Goal: Navigation & Orientation: Find specific page/section

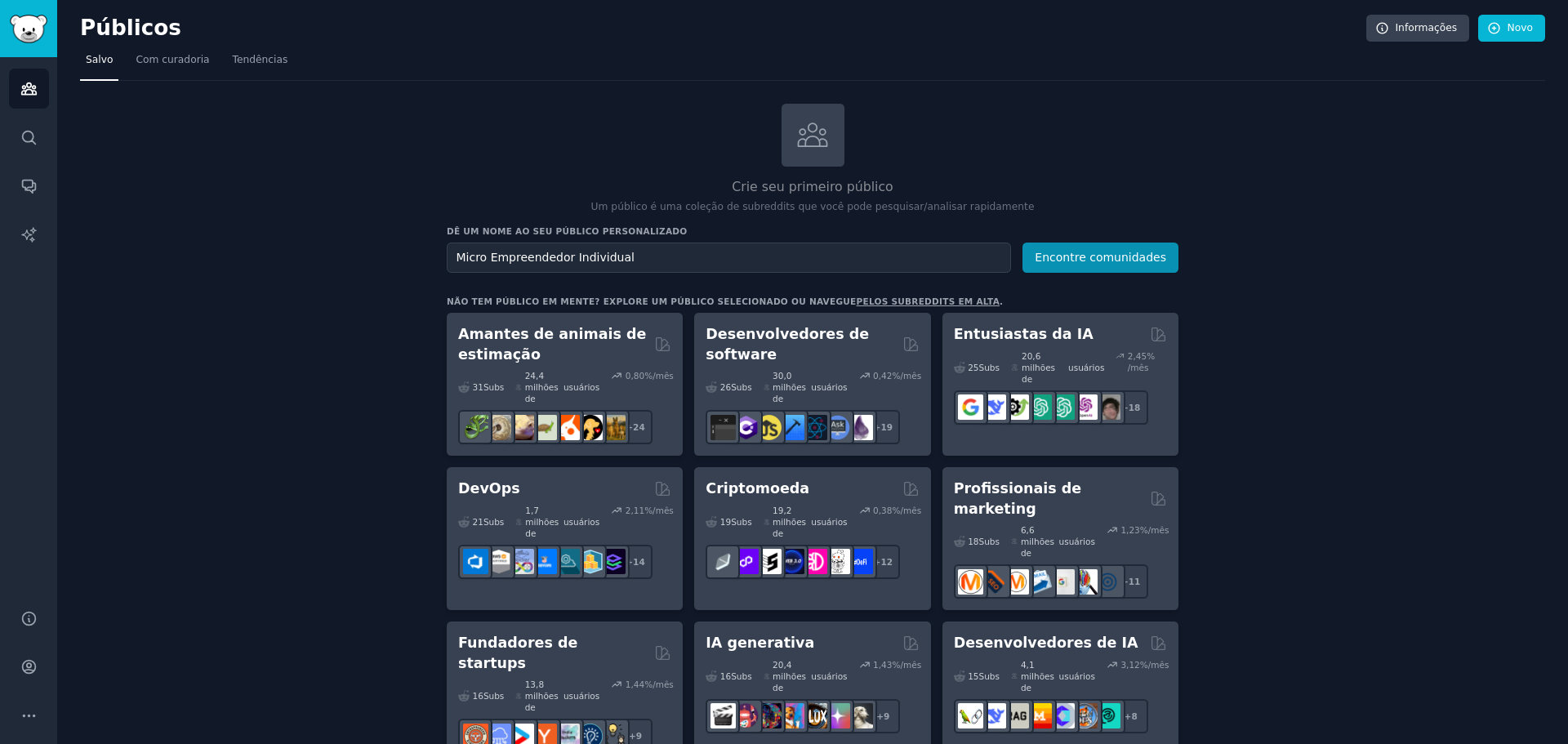
drag, startPoint x: 236, startPoint y: 66, endPoint x: 245, endPoint y: 81, distance: 17.5
click at [236, 66] on font "Tendências" at bounding box center [260, 59] width 56 height 12
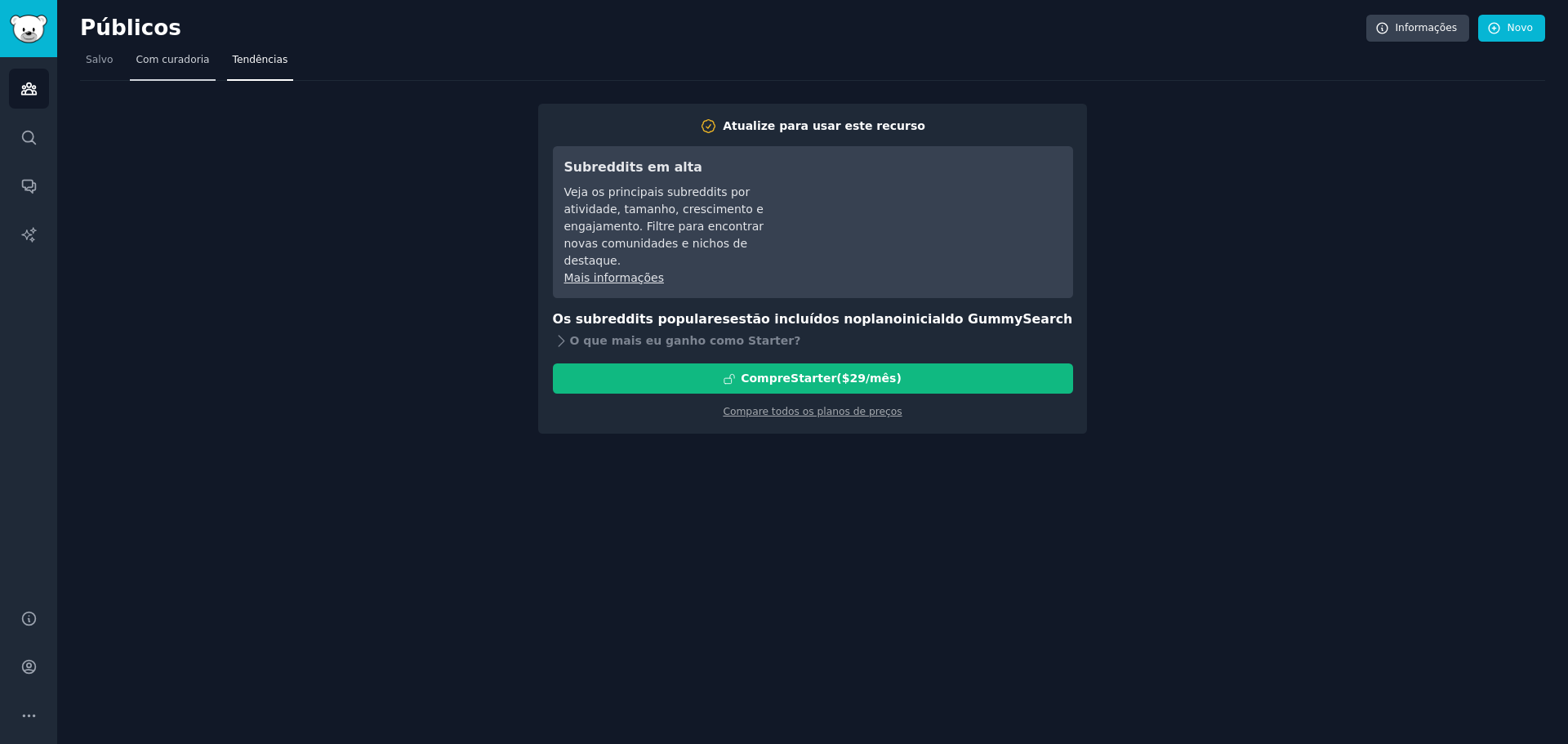
click at [162, 67] on span "Com curadoria" at bounding box center [172, 60] width 74 height 15
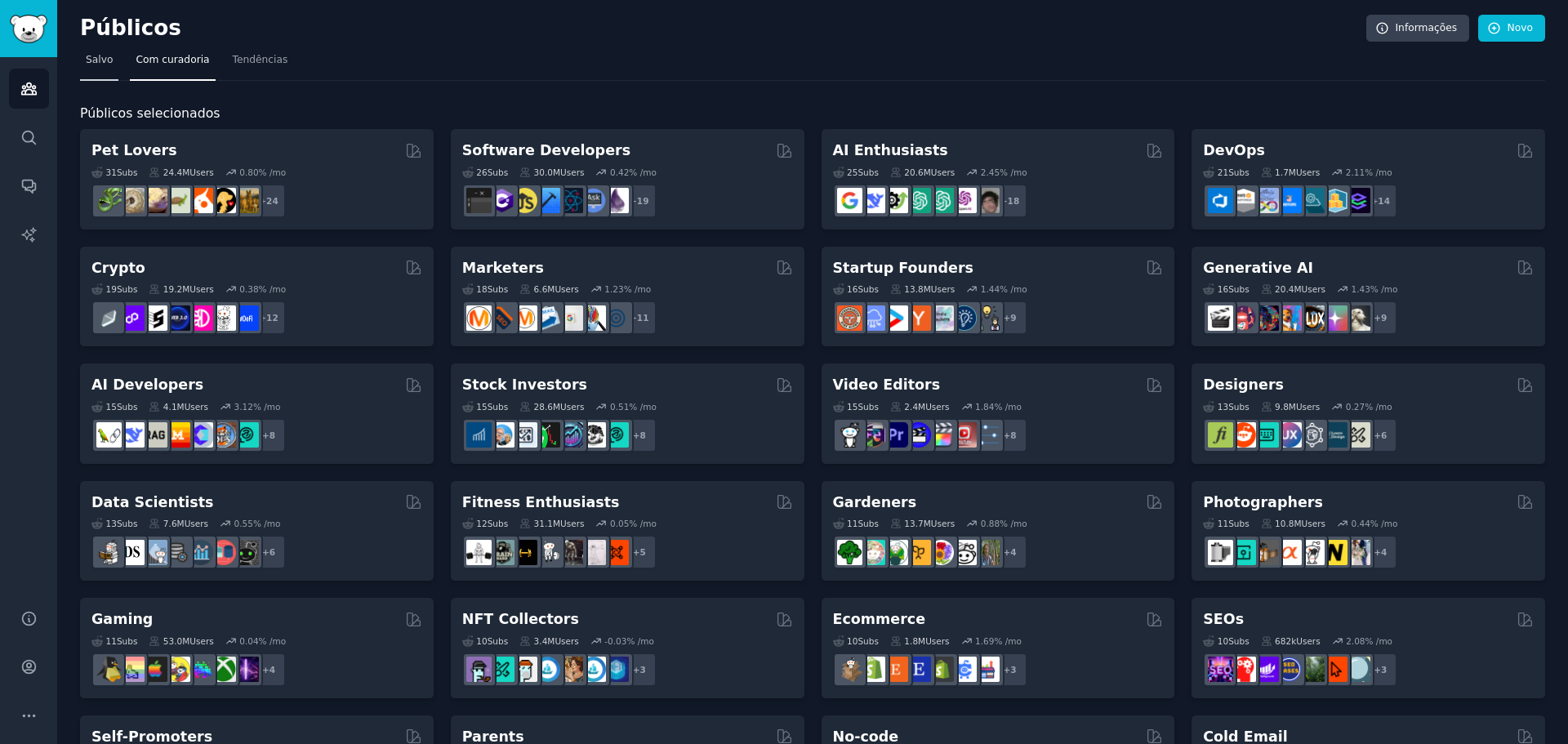
click at [90, 66] on font "Salvo" at bounding box center [99, 59] width 27 height 12
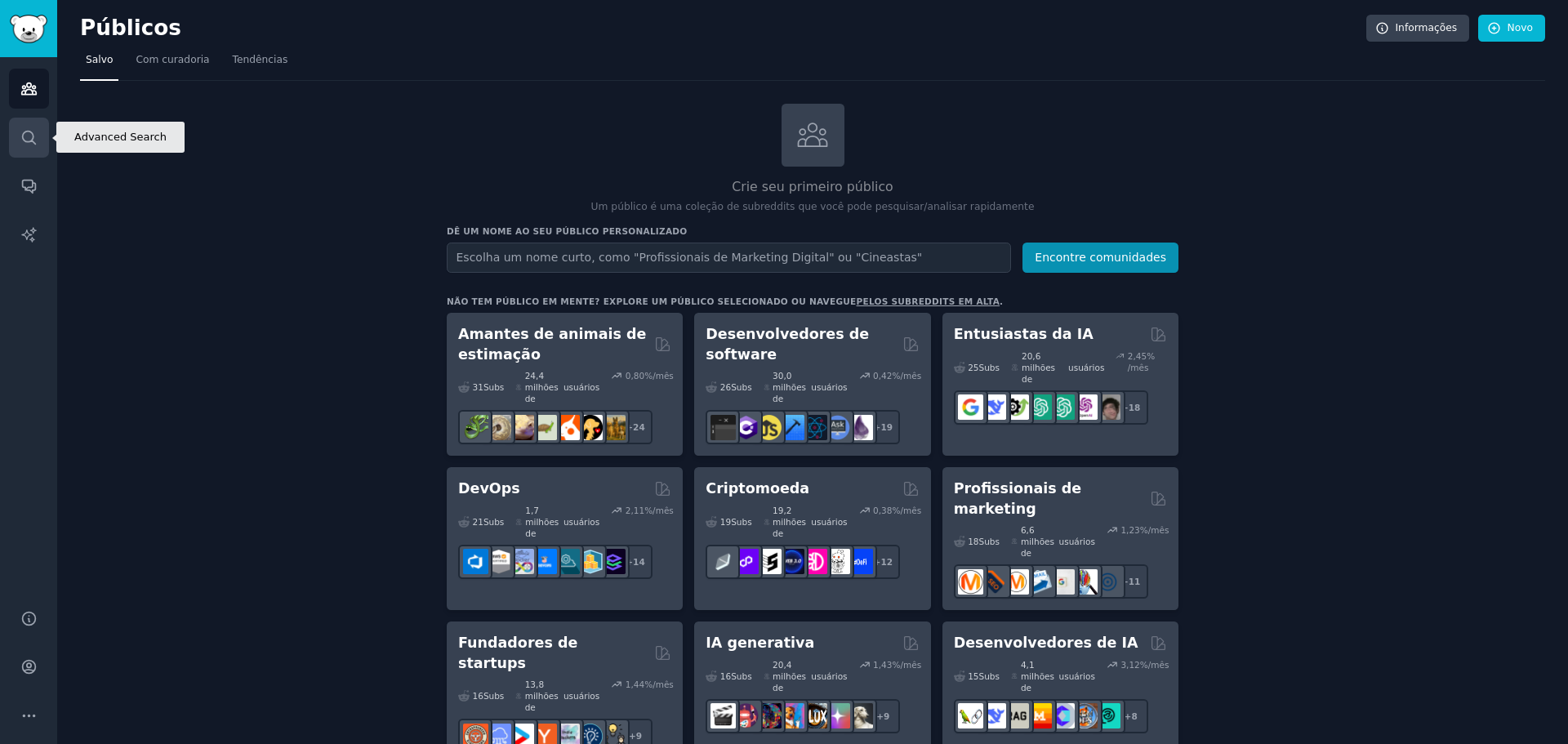
click at [26, 143] on icon "Barra lateral" at bounding box center [28, 137] width 17 height 17
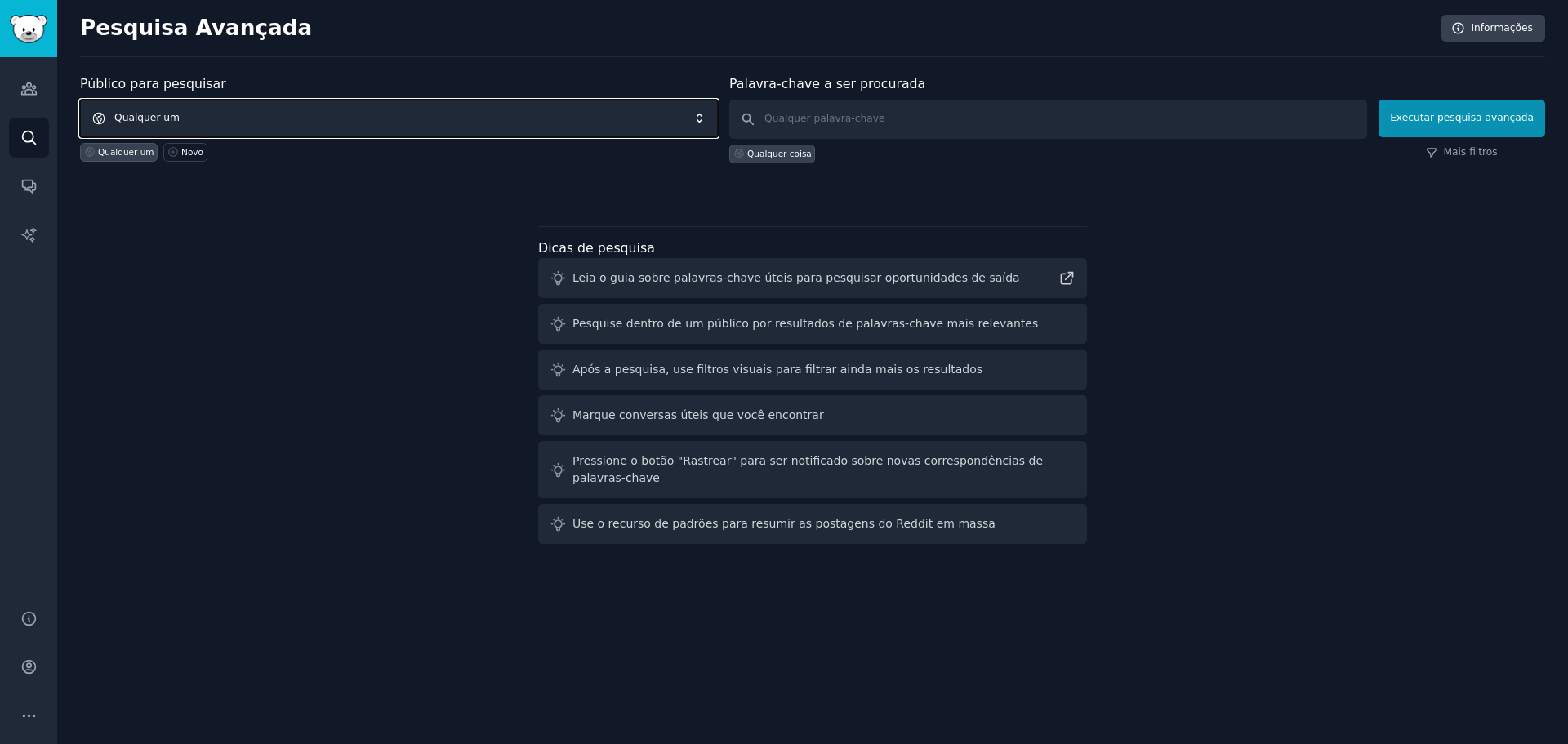
click at [171, 119] on font "Qualquer um" at bounding box center [147, 117] width 66 height 12
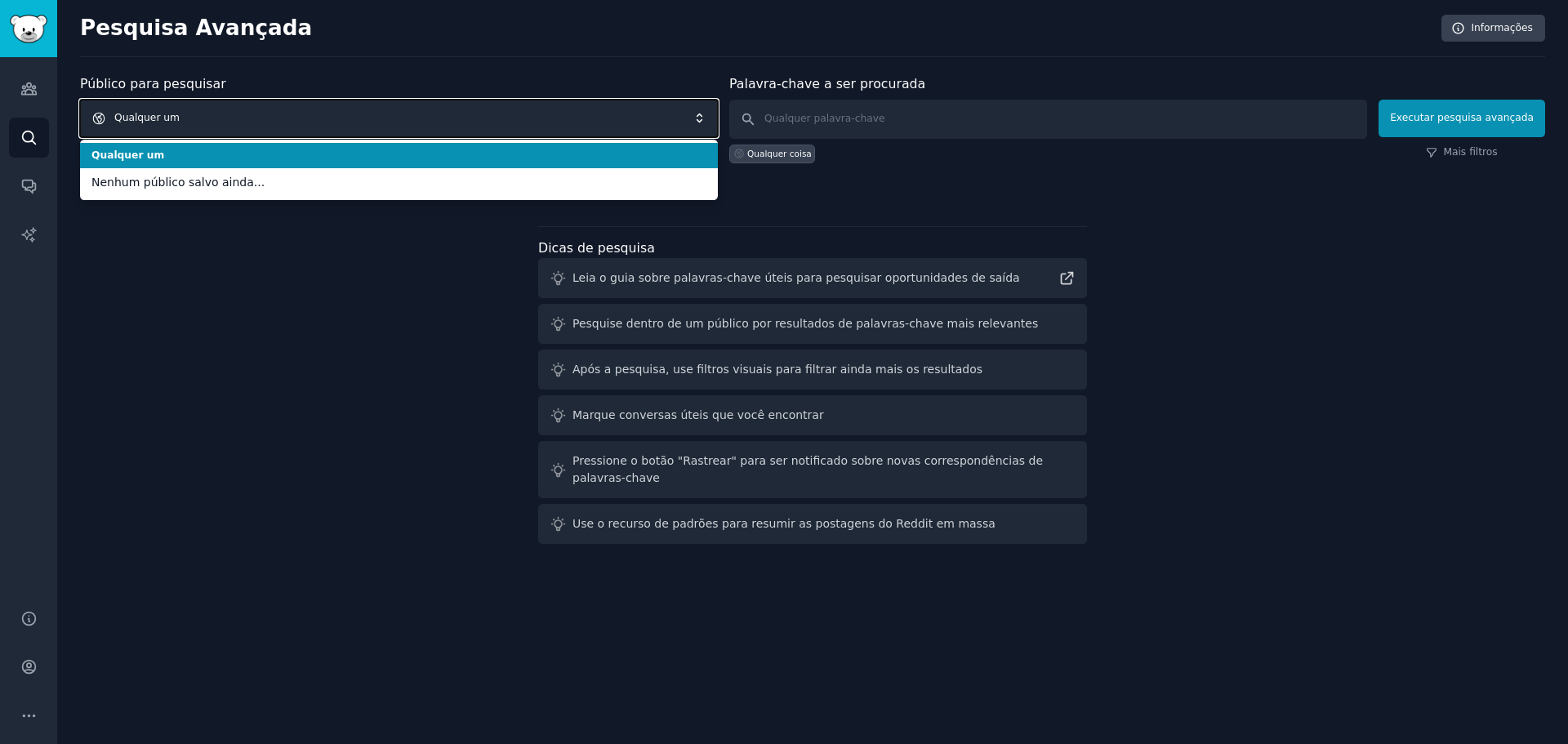
click at [253, 112] on span "Qualquer um" at bounding box center [399, 118] width 638 height 37
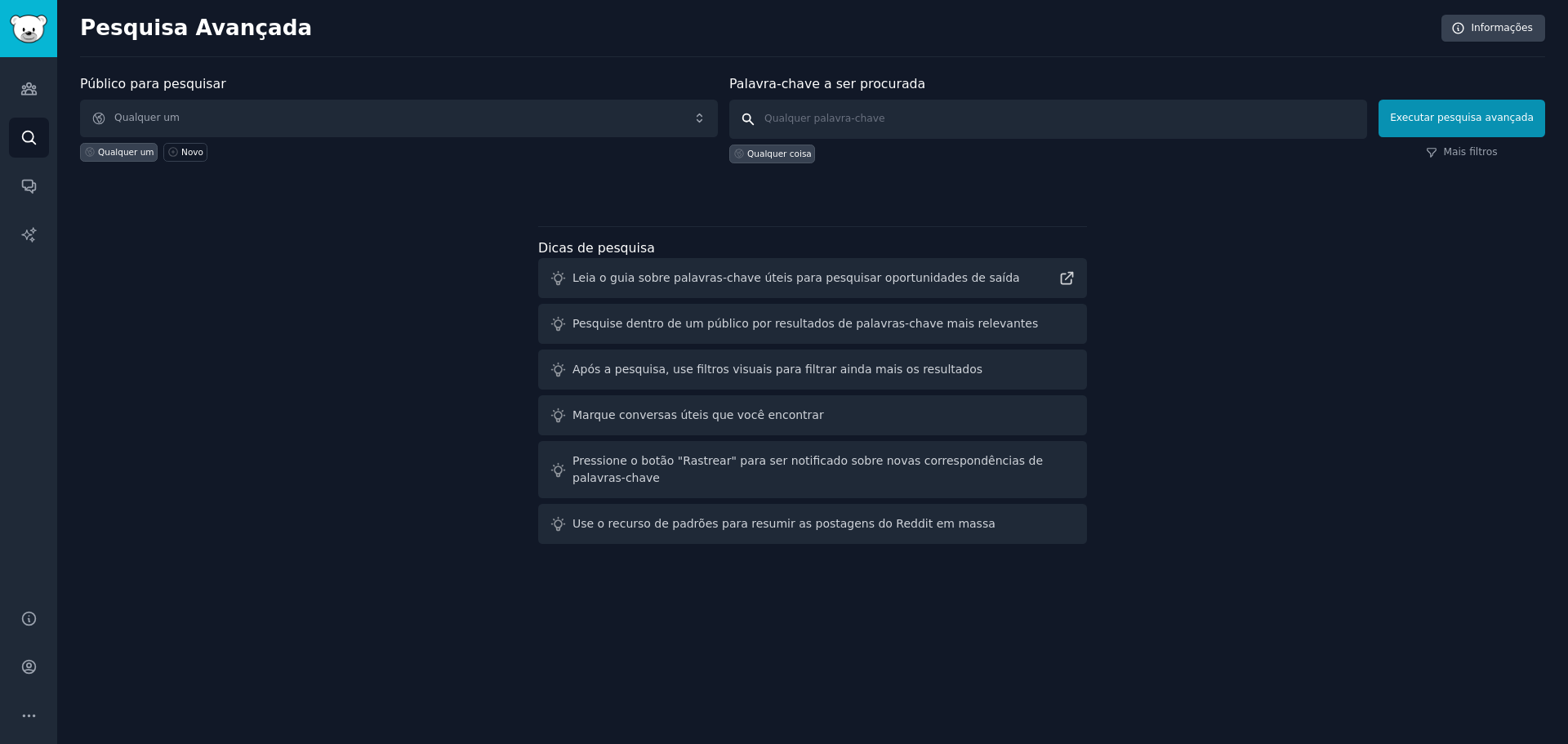
click at [920, 120] on input "text" at bounding box center [1048, 119] width 638 height 39
click at [1327, 274] on div "Público para pesquisar Qualquer um Qualquer um Novo Palavra-chave a ser procura…" at bounding box center [812, 313] width 1465 height 477
click at [363, 392] on div "Público para pesquisar Qualquer um Qualquer um Novo Palavra-chave a ser procura…" at bounding box center [812, 313] width 1465 height 477
